Goal: Transaction & Acquisition: Purchase product/service

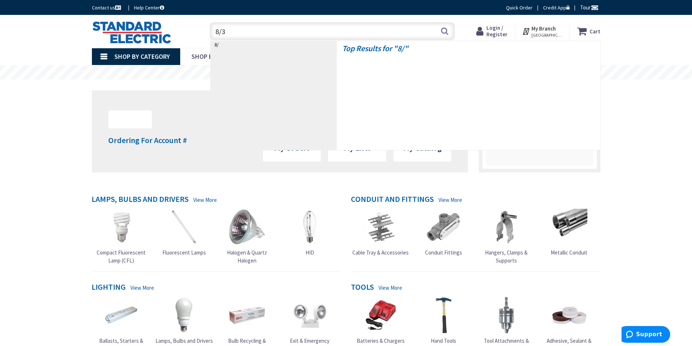
type input "8/32"
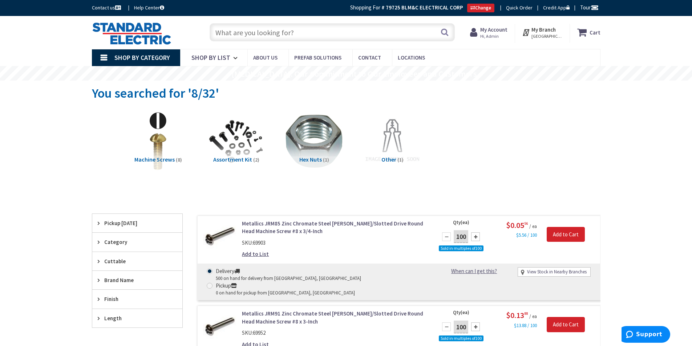
click at [146, 39] on img at bounding box center [132, 33] width 80 height 23
